Goal: Transaction & Acquisition: Purchase product/service

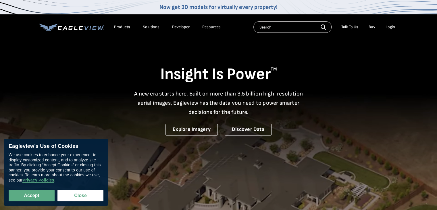
click at [391, 26] on div "Login" at bounding box center [390, 26] width 9 height 5
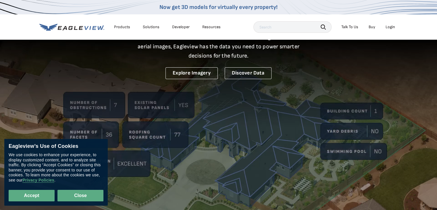
scroll to position [57, 0]
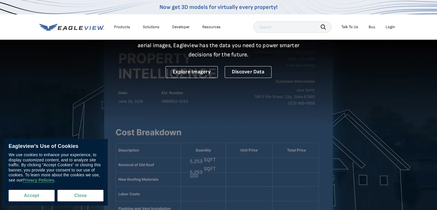
click at [32, 194] on button "Accept" at bounding box center [32, 195] width 46 height 11
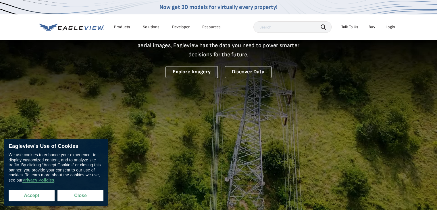
checkbox input "true"
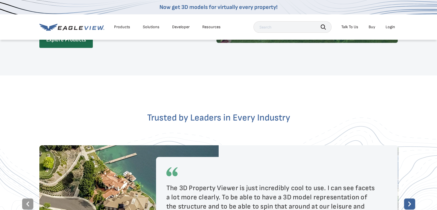
scroll to position [862, 0]
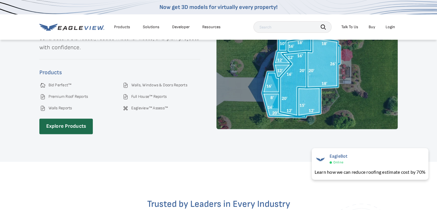
click at [395, 26] on li "Login" at bounding box center [390, 27] width 15 height 9
click at [391, 26] on div "Login" at bounding box center [390, 26] width 9 height 5
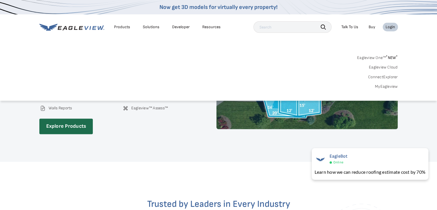
click at [390, 27] on div "Login" at bounding box center [390, 26] width 9 height 5
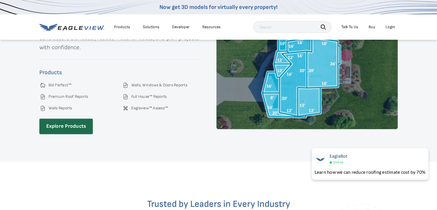
click at [390, 27] on div "Login" at bounding box center [390, 26] width 9 height 5
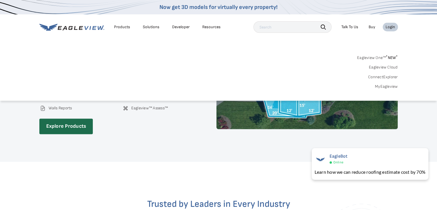
click at [374, 57] on link "Eagleview One™ * NEW *" at bounding box center [377, 56] width 41 height 7
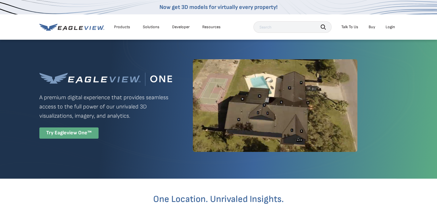
click at [69, 131] on div "Try Eagleview One™" at bounding box center [68, 132] width 59 height 11
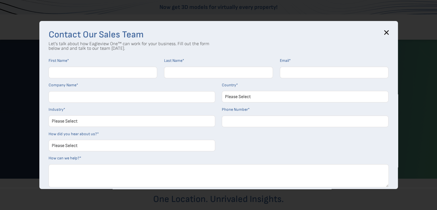
click at [388, 32] on icon at bounding box center [387, 33] width 4 height 4
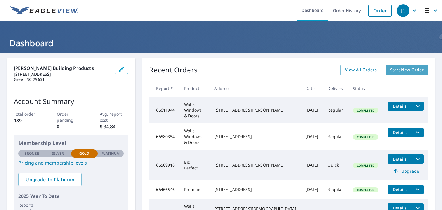
click at [409, 67] on span "Start New Order" at bounding box center [406, 69] width 33 height 7
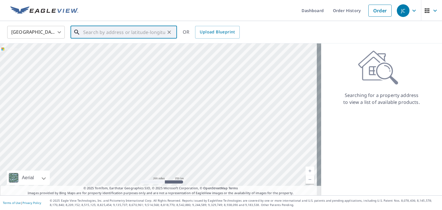
click at [102, 30] on input "text" at bounding box center [124, 32] width 82 height 16
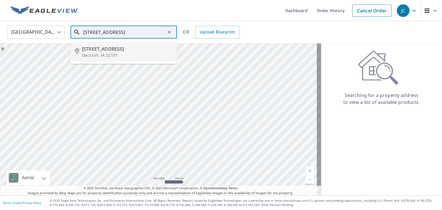
click at [101, 49] on span "2263 Middle Calmar Rd" at bounding box center [127, 48] width 90 height 7
type input "2263 Middle Calmar Rd Decorah, IA 52101"
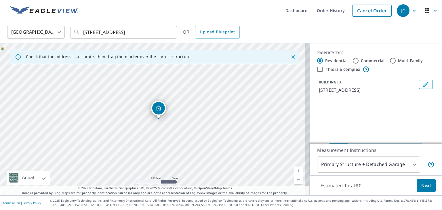
click at [290, 56] on icon "Close" at bounding box center [293, 57] width 6 height 6
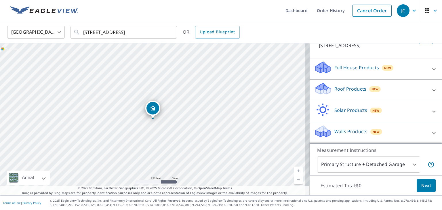
scroll to position [51, 0]
click at [432, 69] on icon at bounding box center [433, 69] width 3 height 2
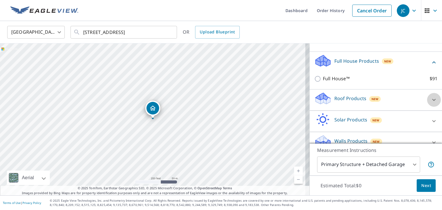
click at [430, 103] on icon at bounding box center [433, 99] width 7 height 7
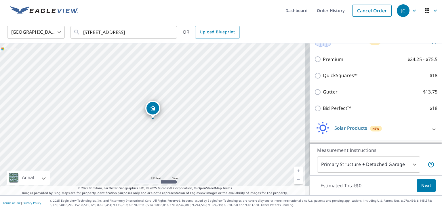
scroll to position [109, 0]
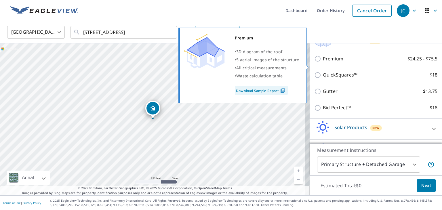
click at [314, 62] on input "Premium $24.25 - $75.5" at bounding box center [318, 58] width 9 height 7
checkbox input "true"
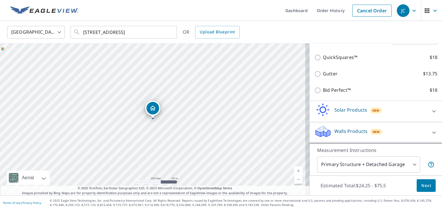
scroll to position [151, 0]
click at [423, 183] on span "Next" at bounding box center [426, 185] width 10 height 7
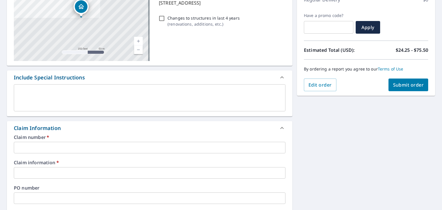
scroll to position [115, 0]
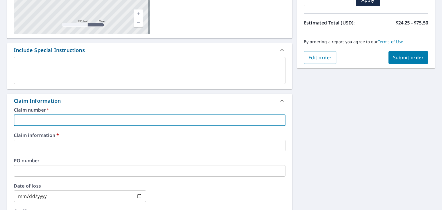
drag, startPoint x: 69, startPoint y: 118, endPoint x: 77, endPoint y: 124, distance: 10.6
click at [69, 118] on input "text" at bounding box center [149, 119] width 271 height 11
type input "3"
checkbox input "true"
type input "34"
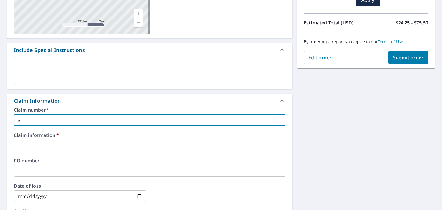
checkbox input "true"
type input "346"
checkbox input "true"
type input "3465"
checkbox input "true"
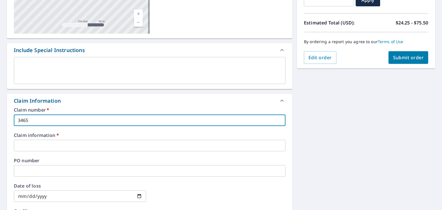
type input "34657"
checkbox input "true"
type input "346576"
checkbox input "true"
type input "3465764"
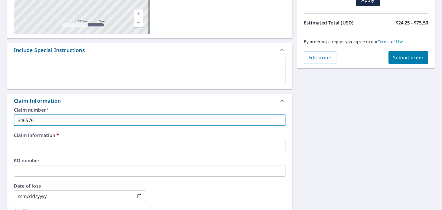
checkbox input "true"
type input "3465764"
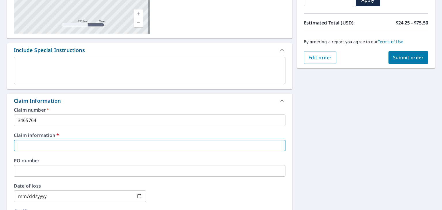
type input "3"
checkbox input "true"
type input "34"
checkbox input "true"
type input "346"
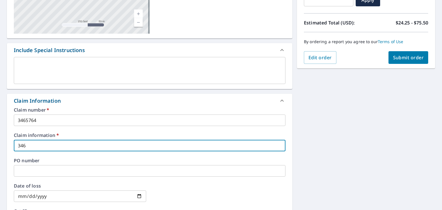
checkbox input "true"
type input "3465"
checkbox input "true"
type input "34657"
checkbox input "true"
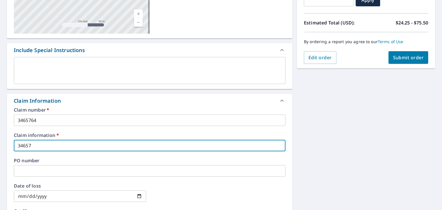
type input "346576"
checkbox input "true"
type input "3465764"
checkbox input "true"
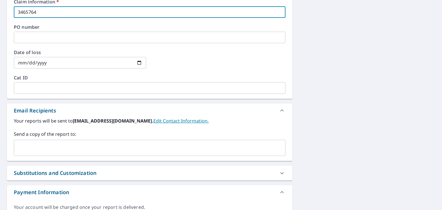
scroll to position [259, 0]
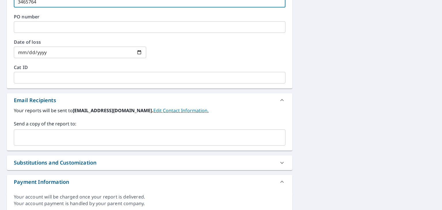
type input "3465764"
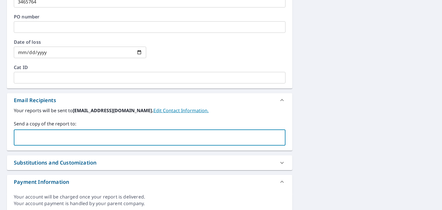
click at [47, 139] on input "text" at bounding box center [145, 137] width 258 height 11
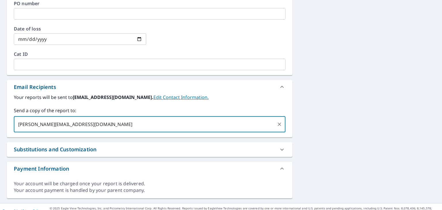
scroll to position [279, 0]
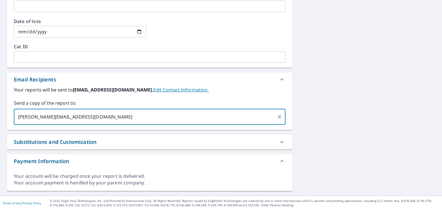
type input "seth.ossianlumber@gmail.com"
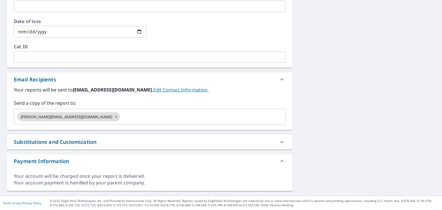
drag, startPoint x: 416, startPoint y: 143, endPoint x: 412, endPoint y: 142, distance: 4.2
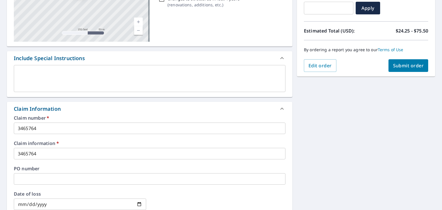
scroll to position [49, 0]
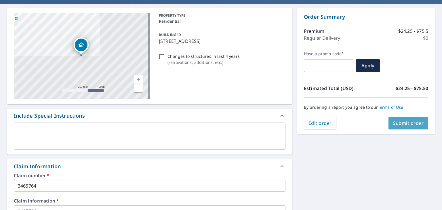
click at [403, 120] on span "Submit order" at bounding box center [408, 123] width 31 height 6
checkbox input "true"
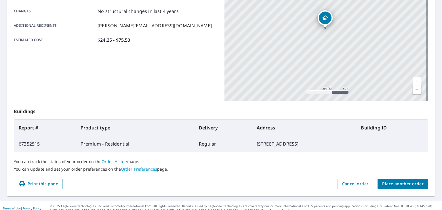
scroll to position [128, 0]
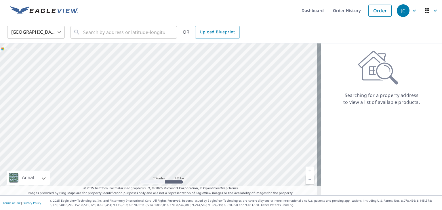
click at [410, 13] on icon "button" at bounding box center [413, 10] width 7 height 7
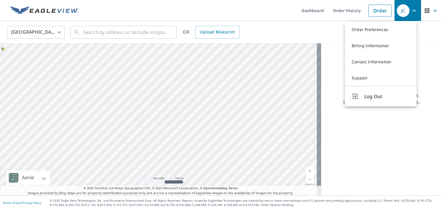
click at [373, 97] on span "Log Out" at bounding box center [386, 96] width 45 height 7
